Goal: Information Seeking & Learning: Learn about a topic

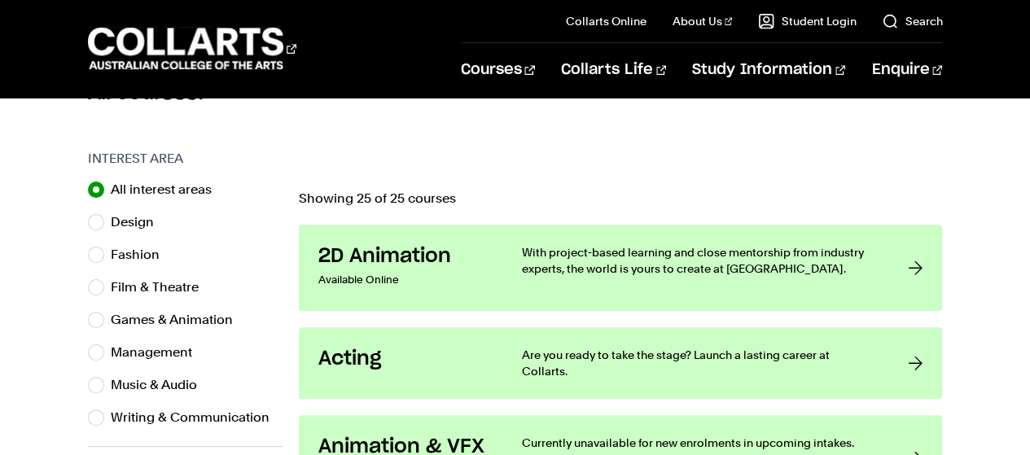
scroll to position [489, 0]
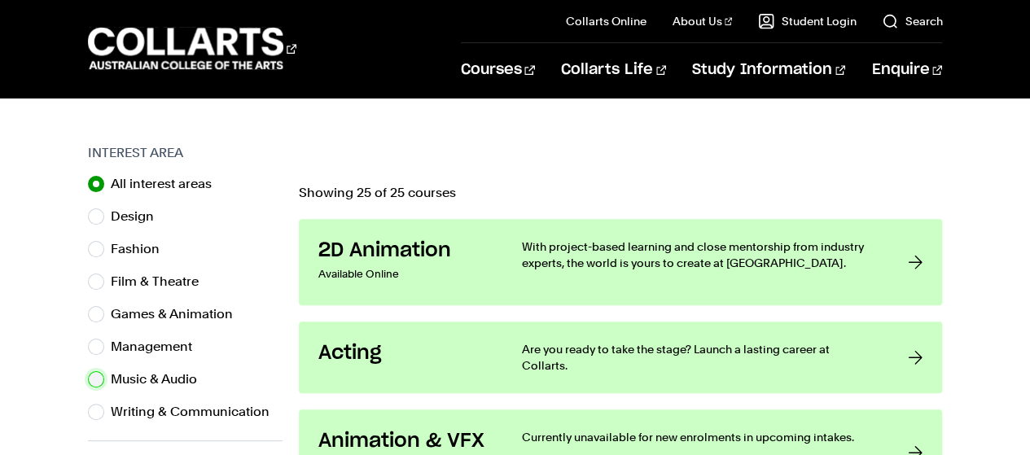
click at [94, 380] on input "Music & Audio" at bounding box center [96, 379] width 16 height 16
radio input "true"
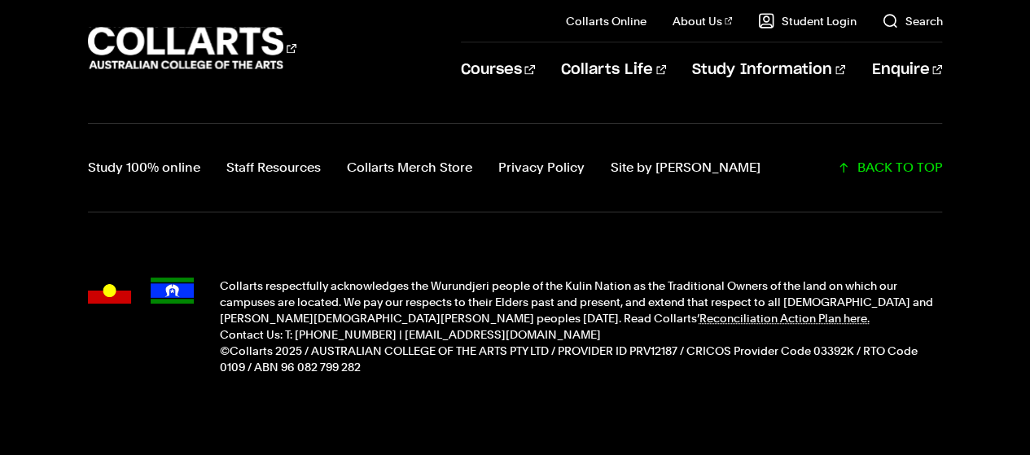
scroll to position [1739, 0]
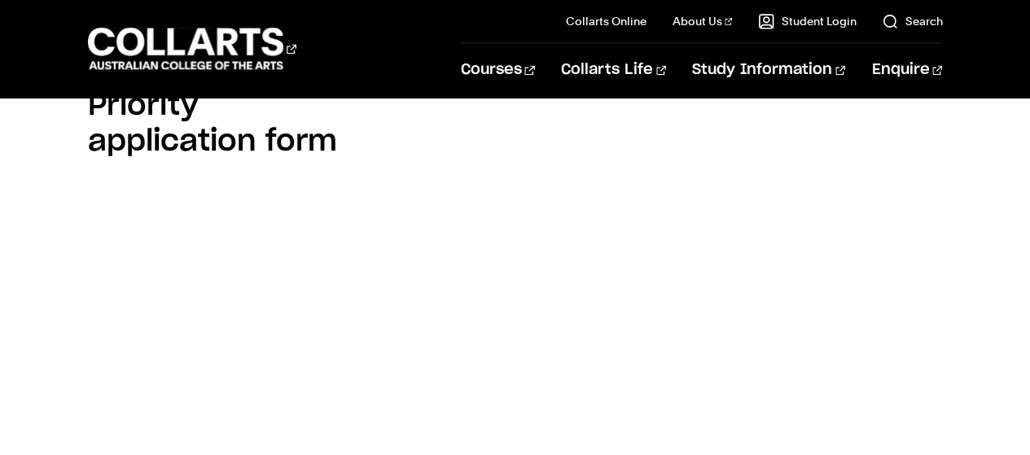
scroll to position [1187, 0]
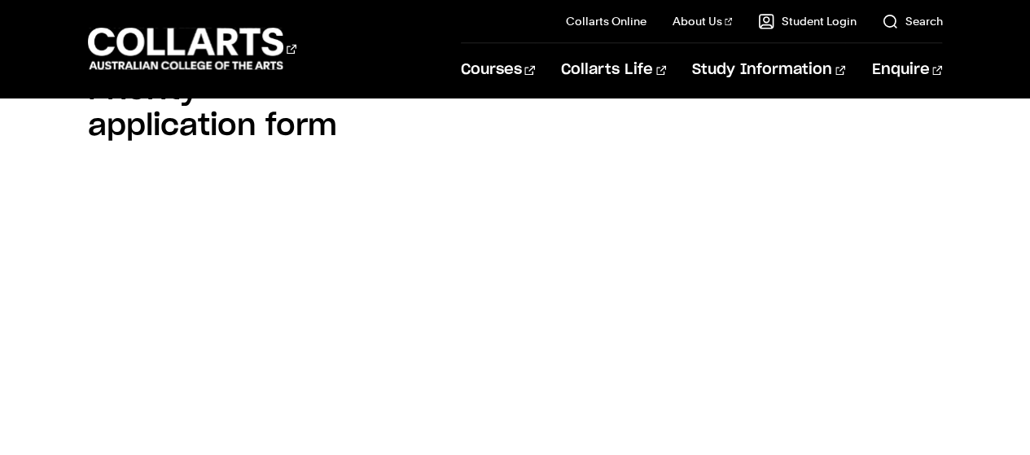
drag, startPoint x: 1037, startPoint y: 31, endPoint x: 1041, endPoint y: 114, distance: 83.2
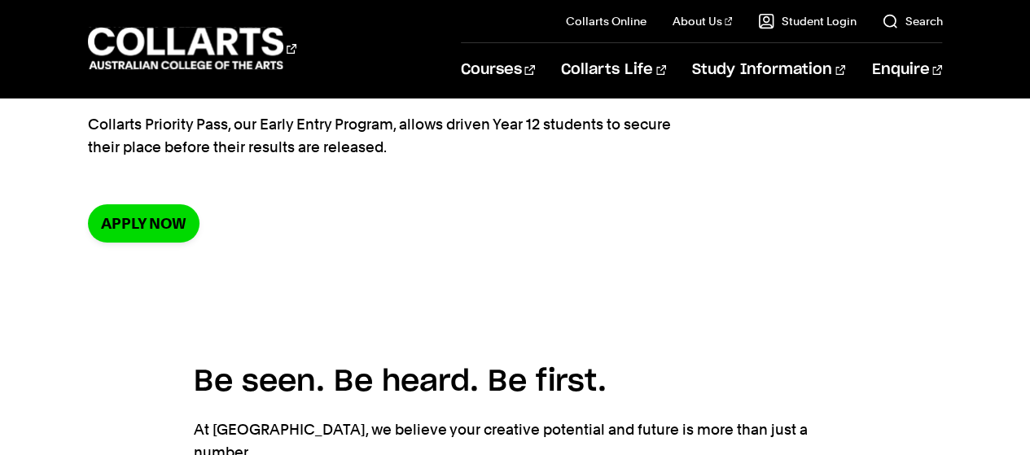
scroll to position [167, 0]
